Goal: Navigation & Orientation: Find specific page/section

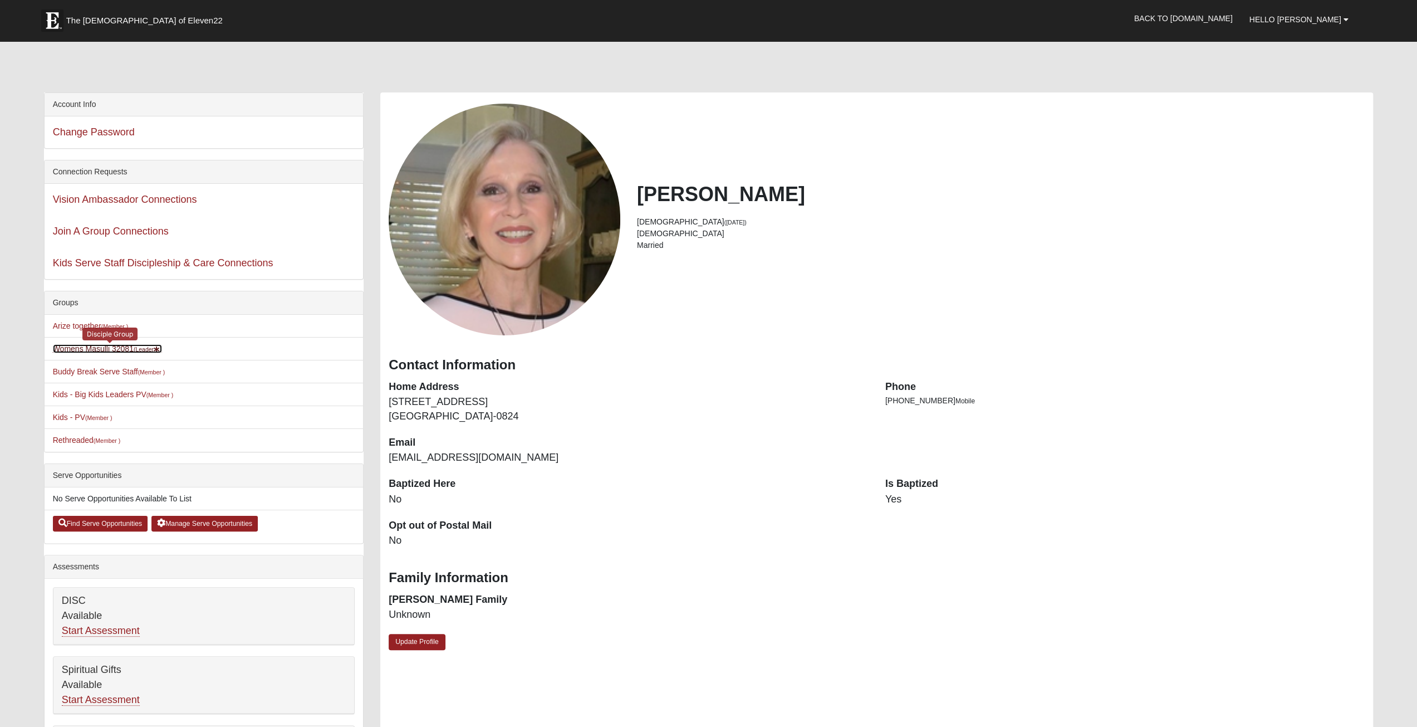
click at [125, 348] on link "Womens Masulli 32081 (Leader )" at bounding box center [107, 348] width 109 height 9
click at [1241, 20] on link "Back to [DOMAIN_NAME]" at bounding box center [1183, 18] width 115 height 28
